Goal: Information Seeking & Learning: Learn about a topic

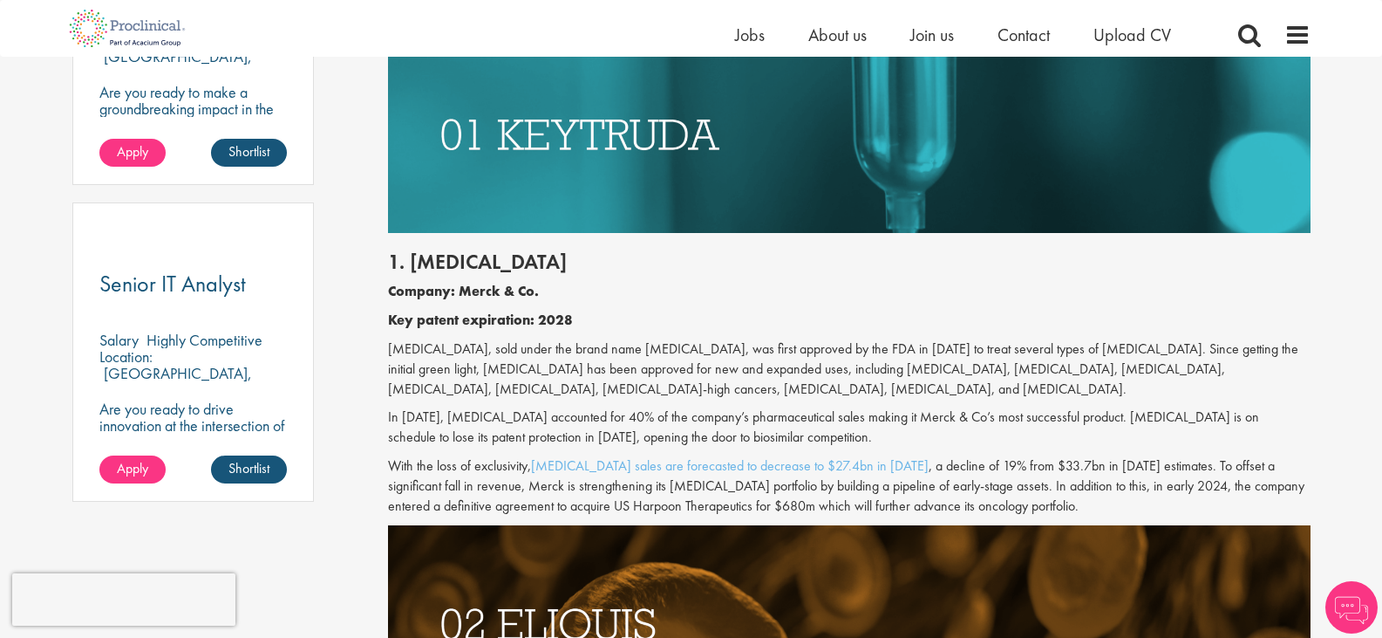
click at [524, 245] on div "1. [MEDICAL_DATA] Company: Merck & Co. Key patent expiration: 2028 [MEDICAL_DAT…" at bounding box center [849, 379] width 949 height 292
drag, startPoint x: 520, startPoint y: 256, endPoint x: 409, endPoint y: 262, distance: 110.9
click at [409, 262] on h2 "1. [MEDICAL_DATA]" at bounding box center [849, 261] width 923 height 23
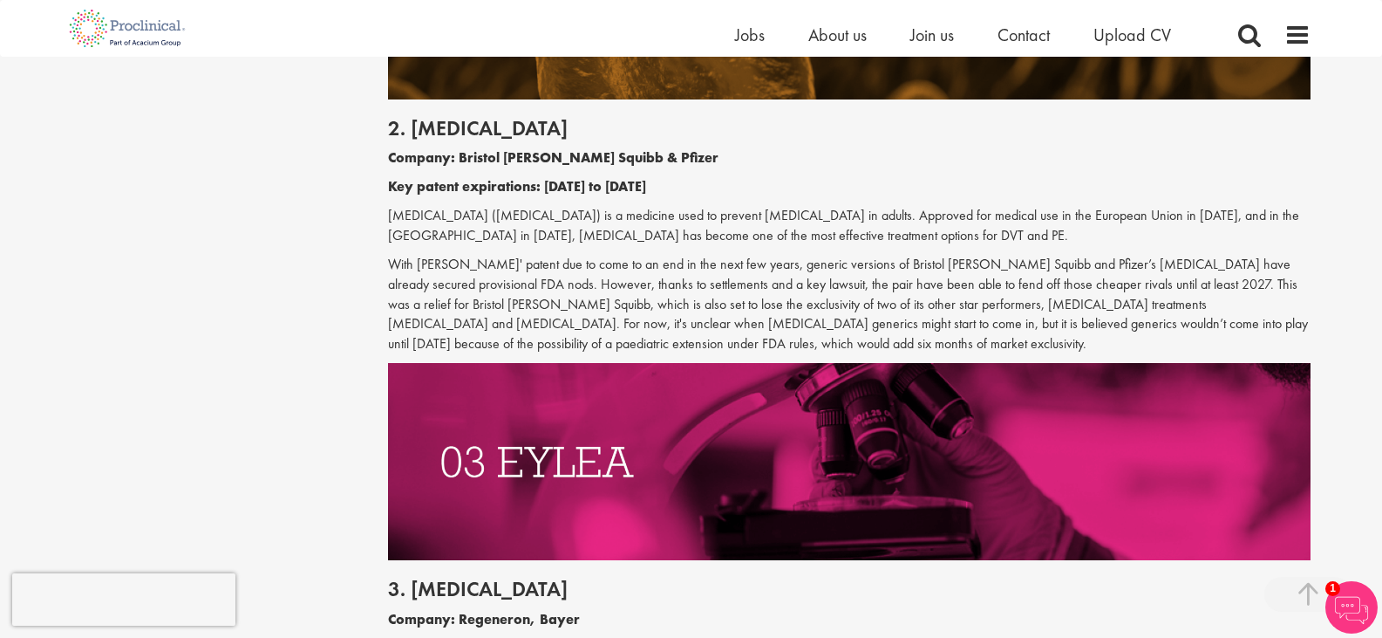
scroll to position [1744, 0]
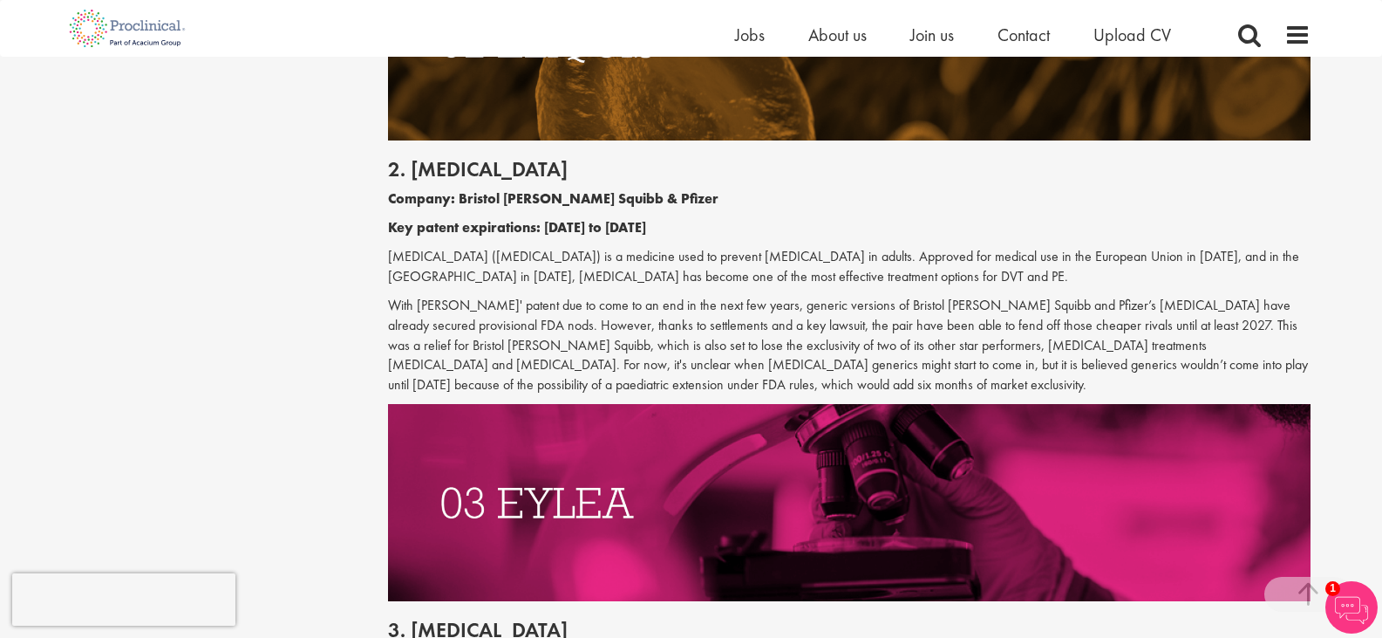
click at [452, 162] on h2 "2. [MEDICAL_DATA]" at bounding box center [849, 169] width 923 height 23
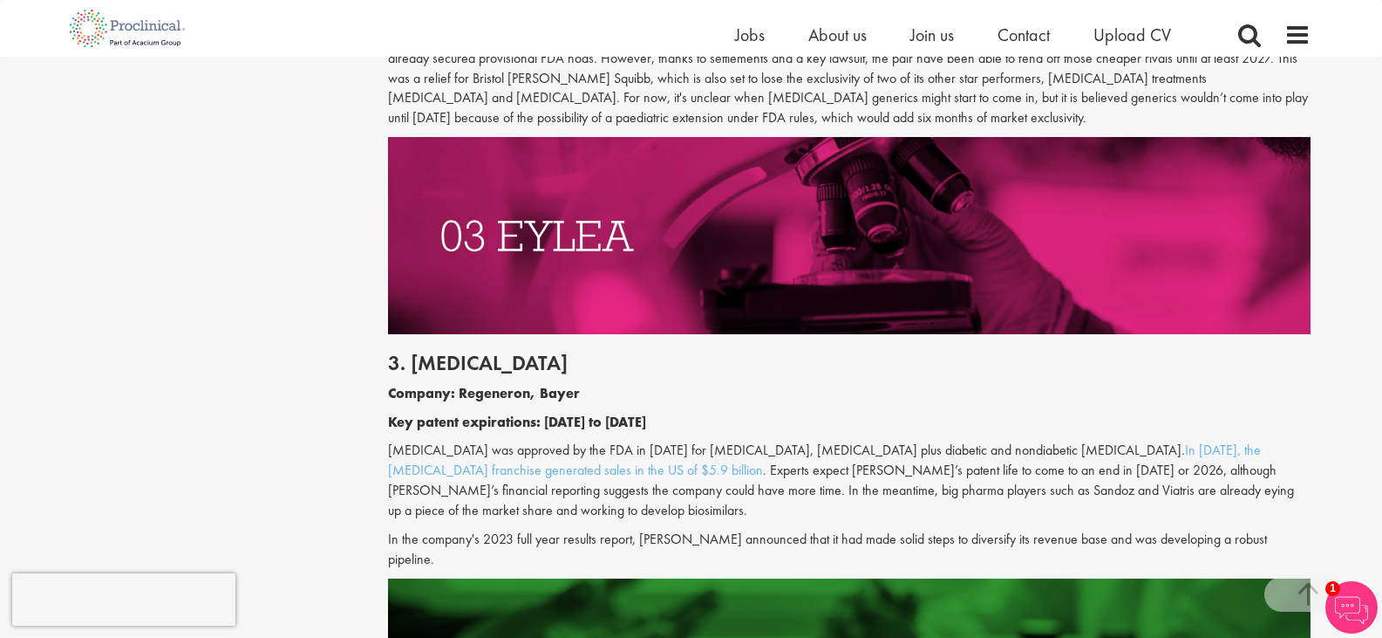
scroll to position [2035, 0]
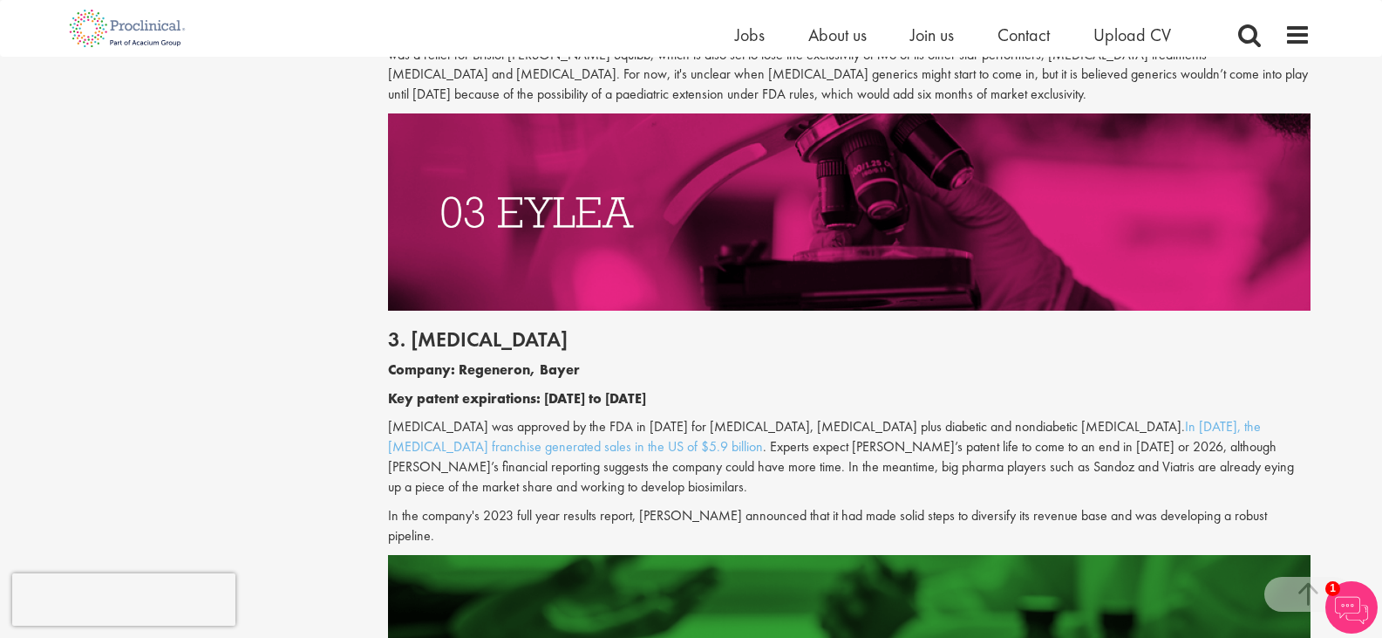
click at [426, 339] on h2 "3. [MEDICAL_DATA]" at bounding box center [849, 339] width 923 height 23
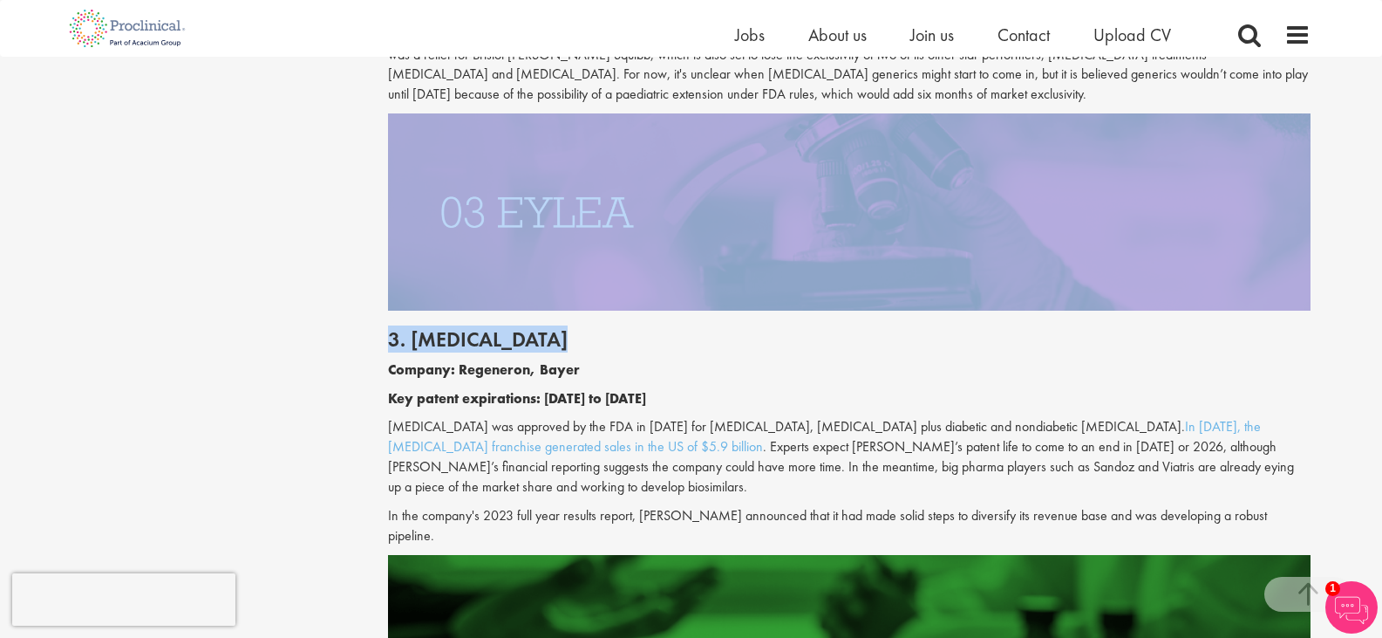
drag, startPoint x: 426, startPoint y: 339, endPoint x: 915, endPoint y: 248, distance: 497.8
click at [652, 348] on h2 "3. [MEDICAL_DATA]" at bounding box center [849, 339] width 923 height 23
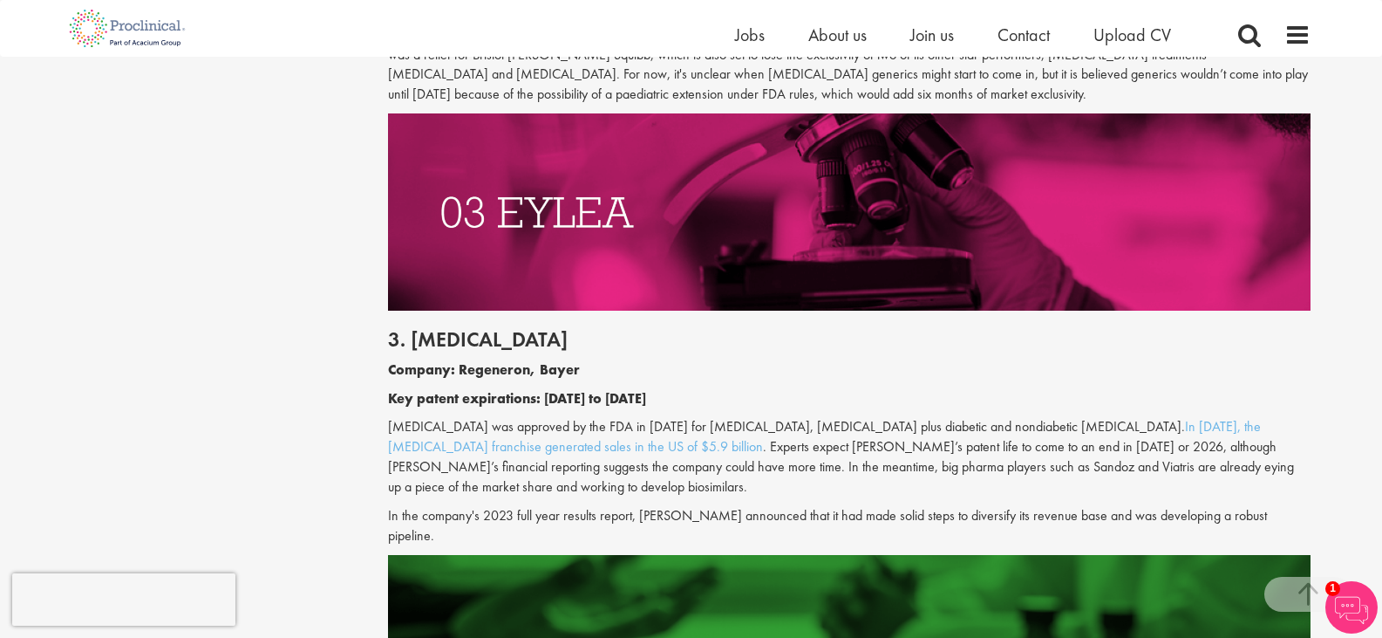
click at [451, 337] on h2 "3. [MEDICAL_DATA]" at bounding box center [849, 339] width 923 height 23
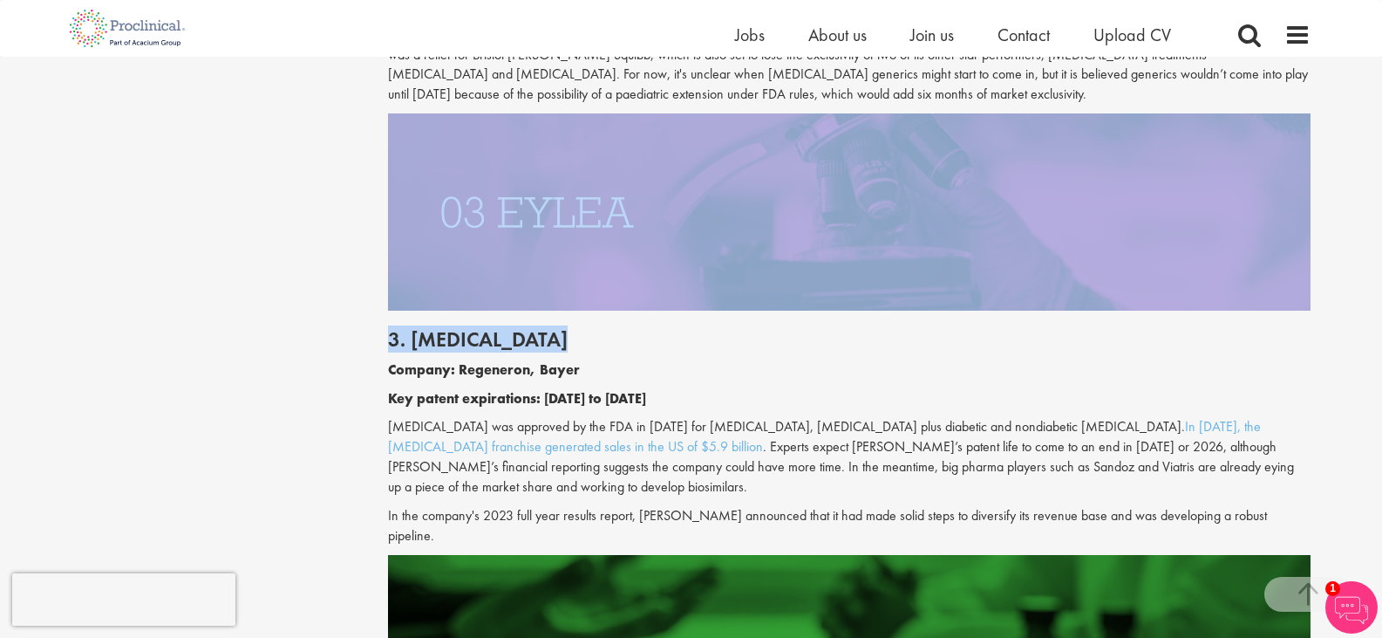
drag, startPoint x: 451, startPoint y: 337, endPoint x: 821, endPoint y: 295, distance: 372.2
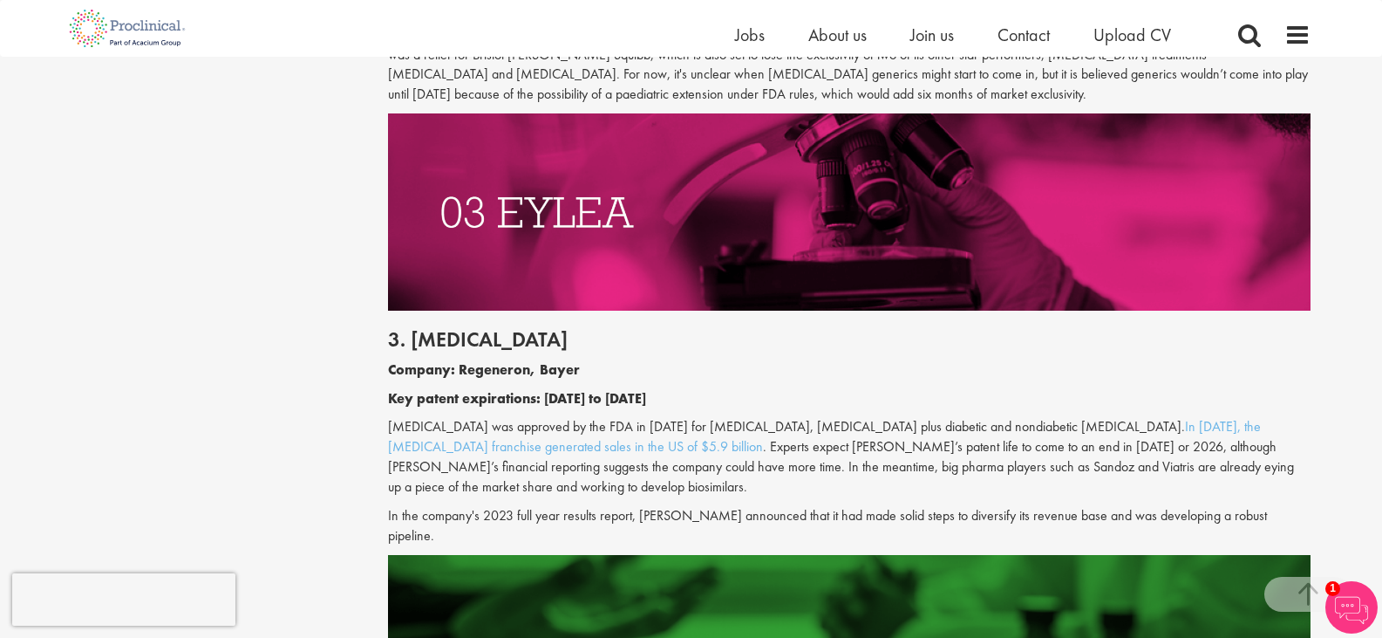
click at [587, 374] on p "Company: Regeneron, Bayer" at bounding box center [849, 370] width 923 height 20
click at [430, 337] on h2 "3. [MEDICAL_DATA]" at bounding box center [849, 339] width 923 height 23
drag, startPoint x: 430, startPoint y: 337, endPoint x: 456, endPoint y: 333, distance: 26.4
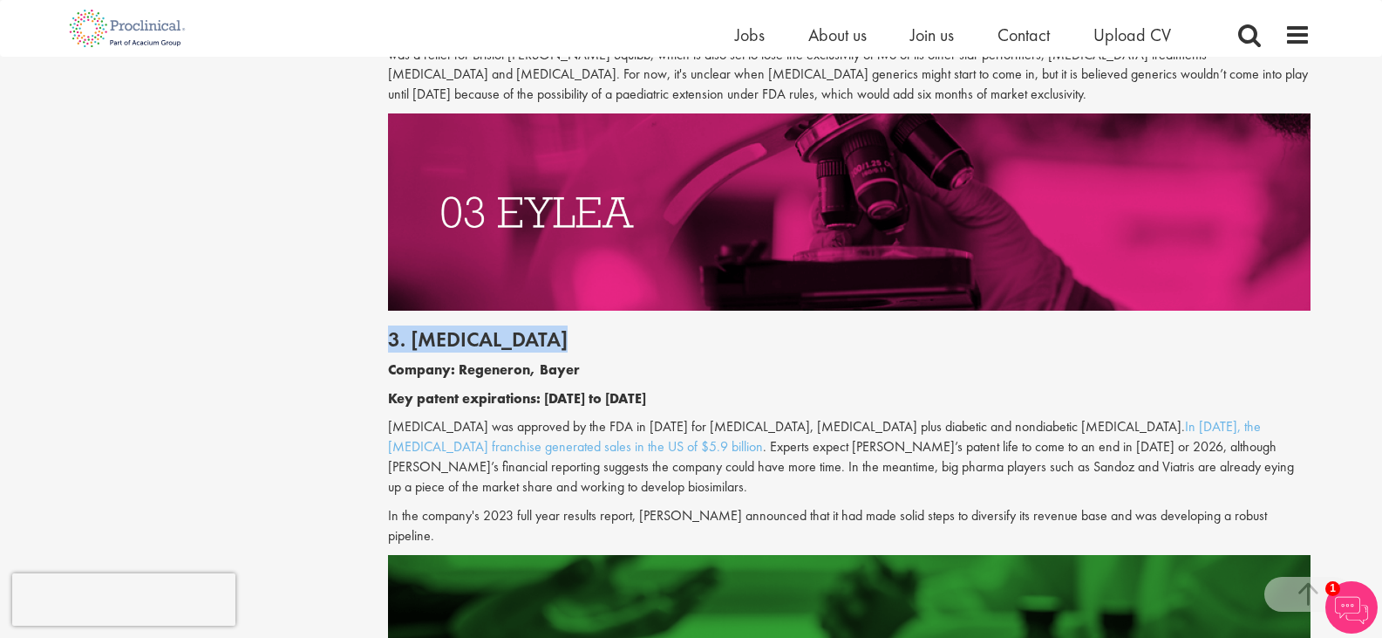
click at [456, 333] on h2 "3. [MEDICAL_DATA]" at bounding box center [849, 339] width 923 height 23
click at [457, 335] on h2 "3. [MEDICAL_DATA]" at bounding box center [849, 339] width 923 height 23
drag, startPoint x: 457, startPoint y: 335, endPoint x: 543, endPoint y: 323, distance: 86.3
click at [543, 323] on div "3. [MEDICAL_DATA] Company: Regeneron, Bayer Key patent expirations: [DATE] to […" at bounding box center [849, 432] width 949 height 243
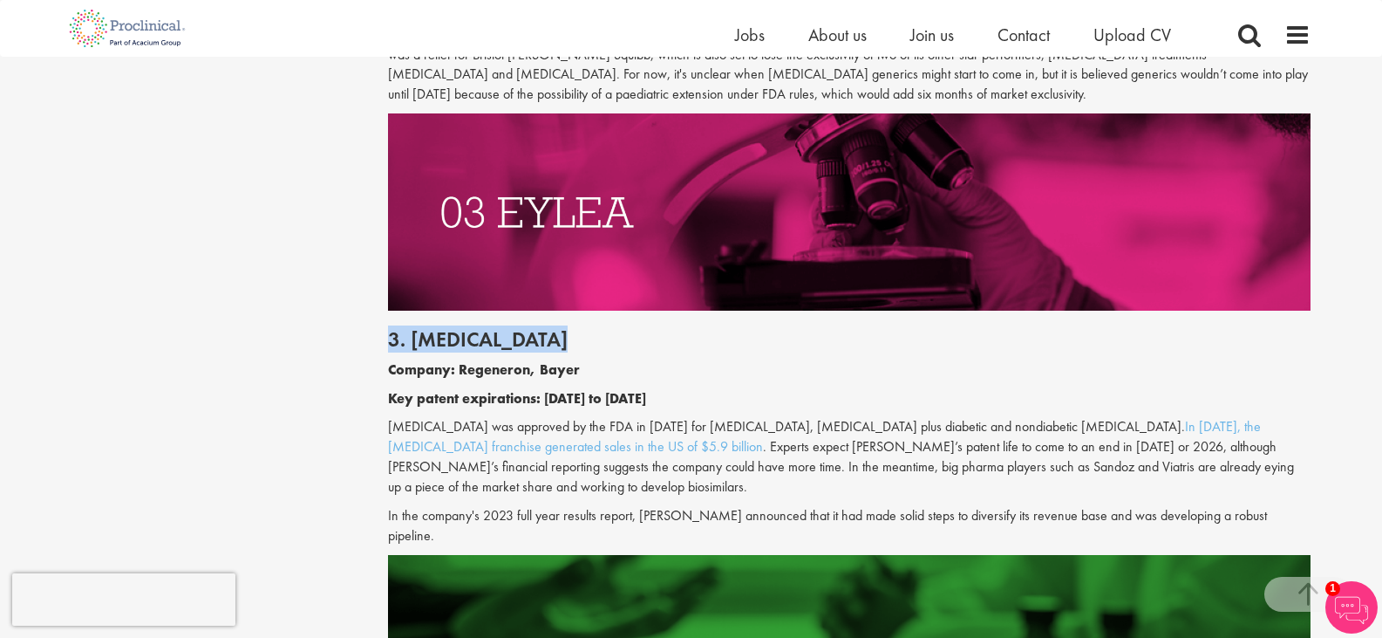
click at [466, 343] on h2 "3. [MEDICAL_DATA]" at bounding box center [849, 339] width 923 height 23
click at [454, 343] on h2 "3. [MEDICAL_DATA]" at bounding box center [849, 339] width 923 height 23
drag, startPoint x: 454, startPoint y: 343, endPoint x: 473, endPoint y: 338, distance: 19.0
click at [473, 338] on h2 "3. [MEDICAL_DATA]" at bounding box center [849, 339] width 923 height 23
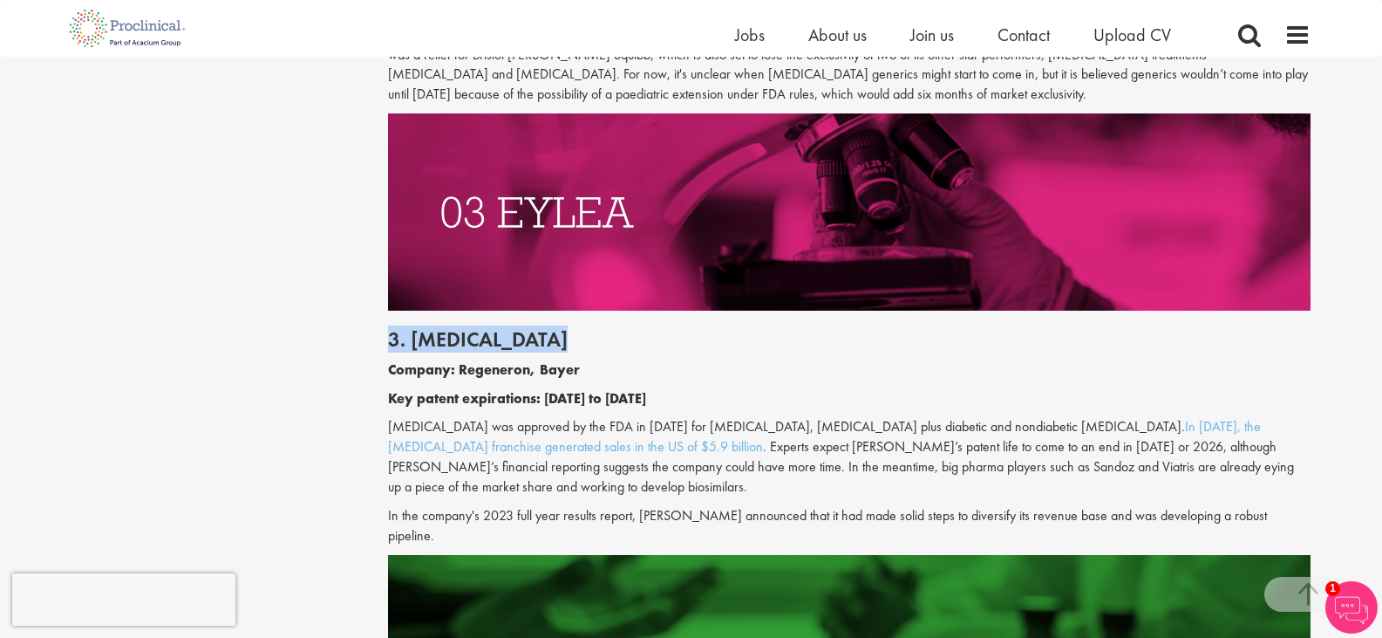
click at [415, 338] on h2 "3. [MEDICAL_DATA]" at bounding box center [849, 339] width 923 height 23
drag, startPoint x: 425, startPoint y: 336, endPoint x: 470, endPoint y: 344, distance: 46.0
click at [470, 344] on h2 "3. [MEDICAL_DATA]" at bounding box center [849, 339] width 923 height 23
click at [464, 341] on h2 "3. [MEDICAL_DATA]" at bounding box center [849, 339] width 923 height 23
drag, startPoint x: 417, startPoint y: 341, endPoint x: 445, endPoint y: 335, distance: 28.6
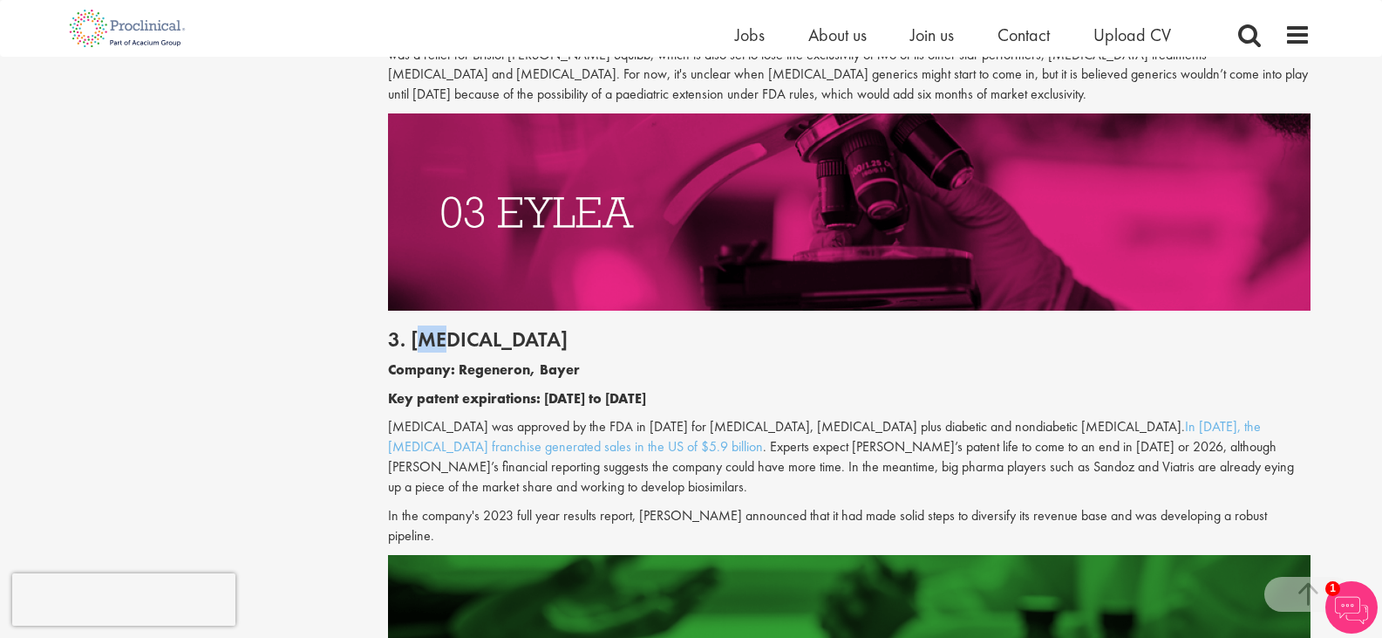
click at [445, 335] on h2 "3. [MEDICAL_DATA]" at bounding box center [849, 339] width 923 height 23
click at [441, 335] on h2 "3. [MEDICAL_DATA]" at bounding box center [849, 339] width 923 height 23
drag, startPoint x: 410, startPoint y: 340, endPoint x: 481, endPoint y: 340, distance: 70.7
click at [481, 340] on h2 "3. [MEDICAL_DATA]" at bounding box center [849, 339] width 923 height 23
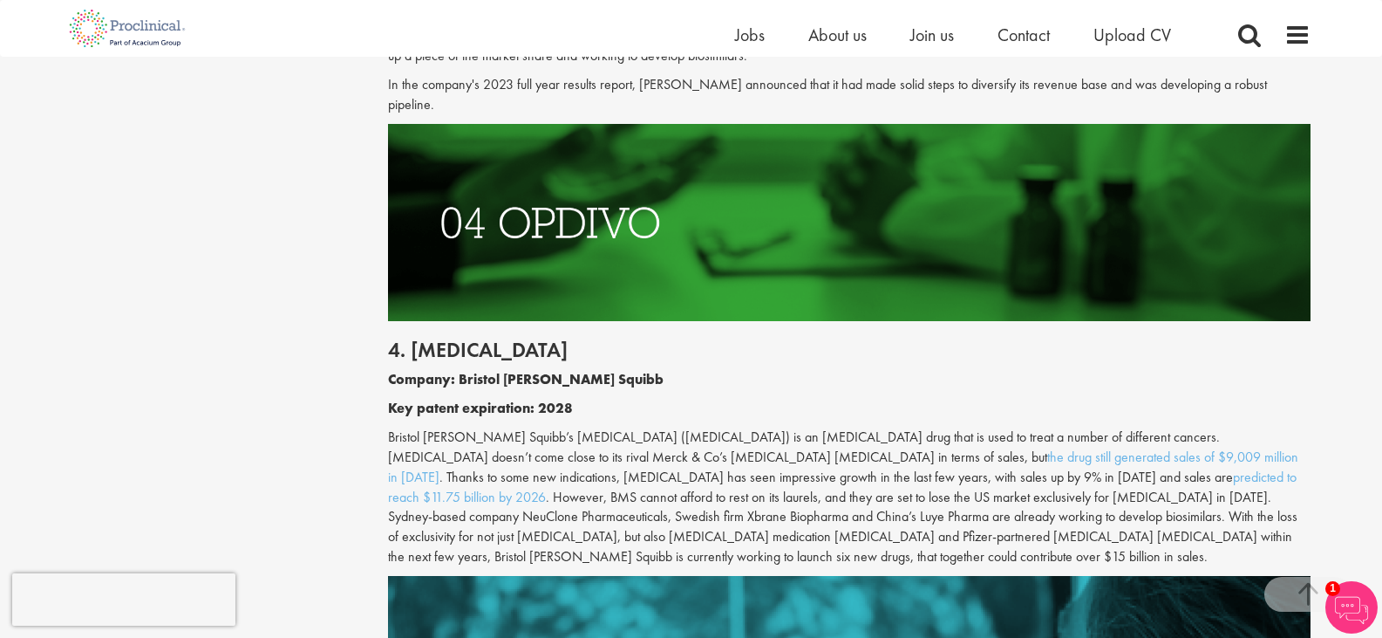
scroll to position [2471, 0]
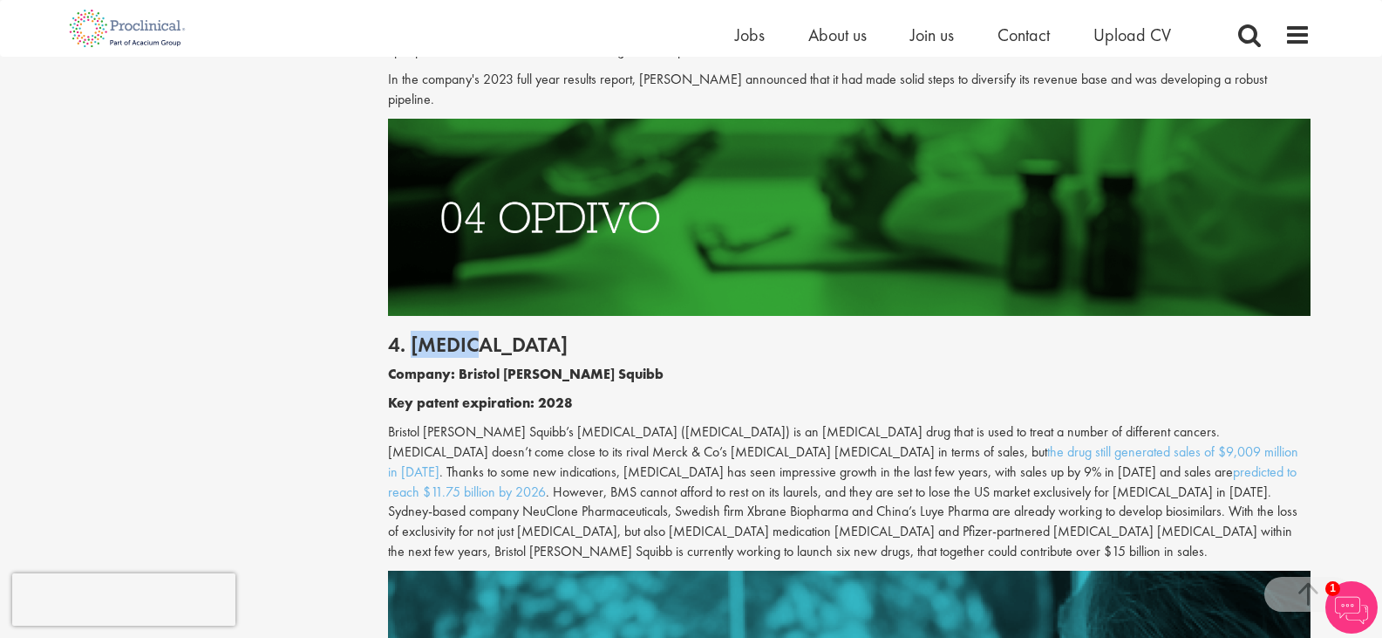
drag, startPoint x: 415, startPoint y: 331, endPoint x: 482, endPoint y: 325, distance: 67.4
click at [482, 333] on h2 "4. [MEDICAL_DATA]" at bounding box center [849, 344] width 923 height 23
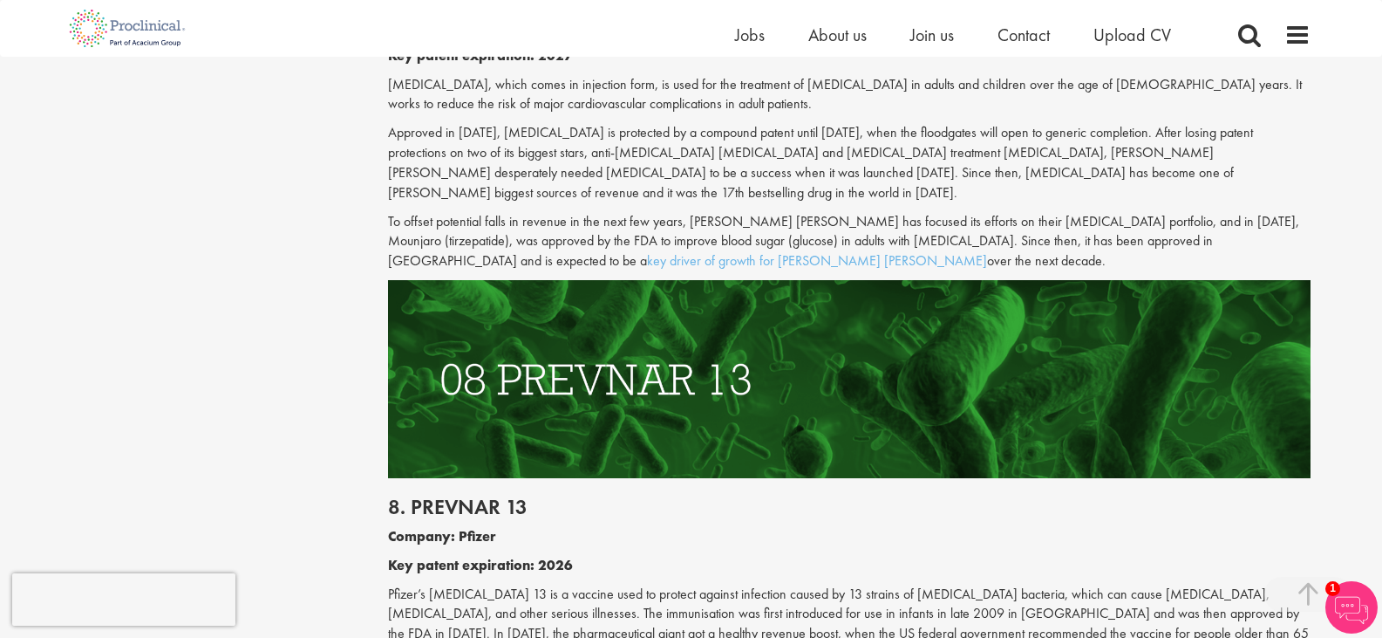
scroll to position [4361, 0]
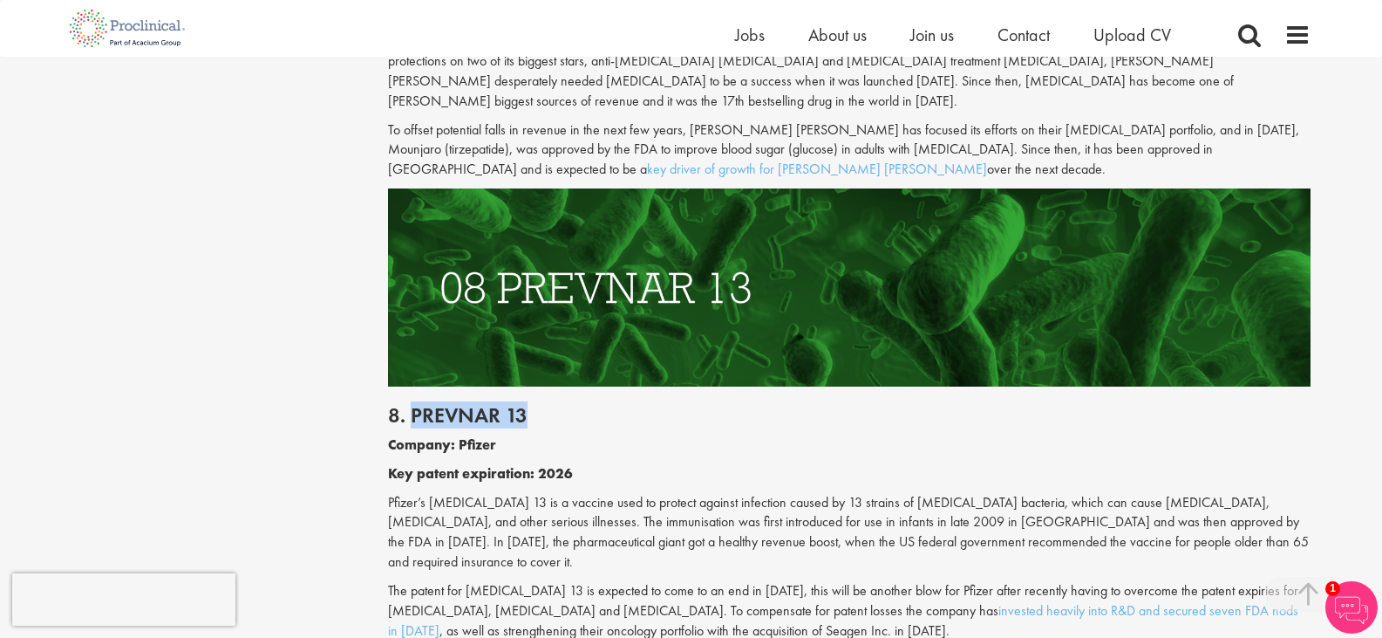
drag, startPoint x: 408, startPoint y: 310, endPoint x: 549, endPoint y: 324, distance: 141.1
click at [549, 404] on h2 "8. Prevnar 13" at bounding box center [849, 415] width 923 height 23
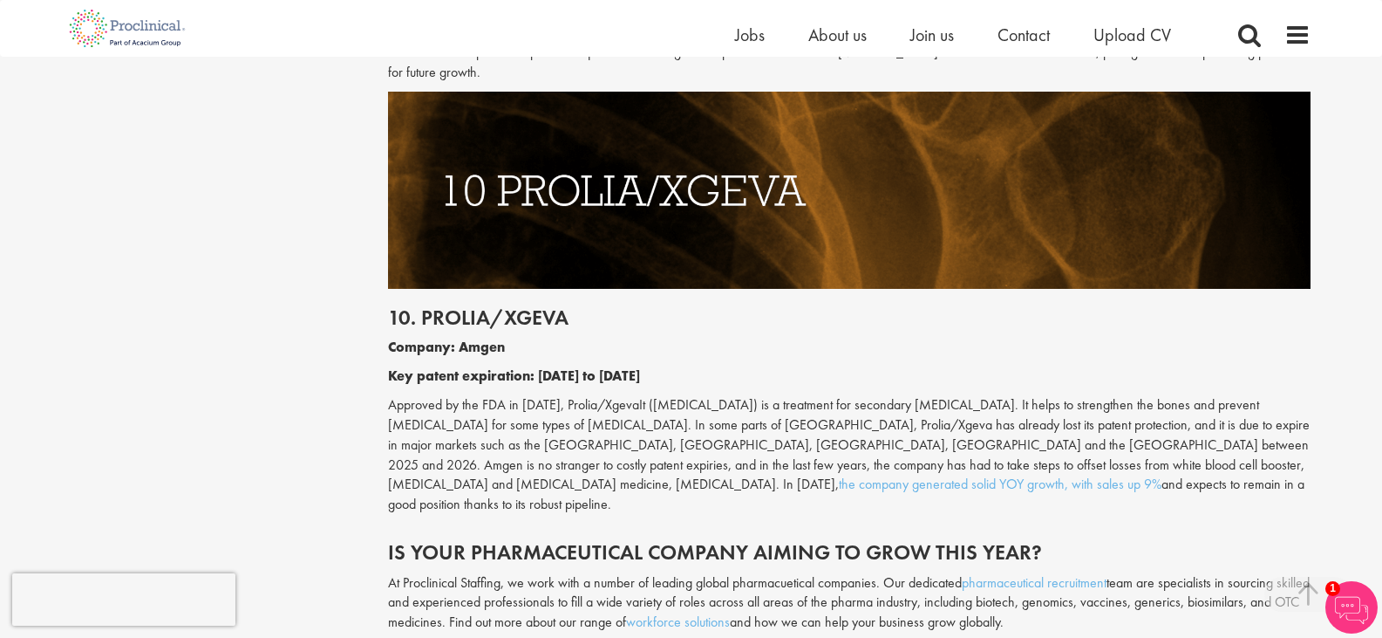
scroll to position [5379, 0]
